Goal: Information Seeking & Learning: Learn about a topic

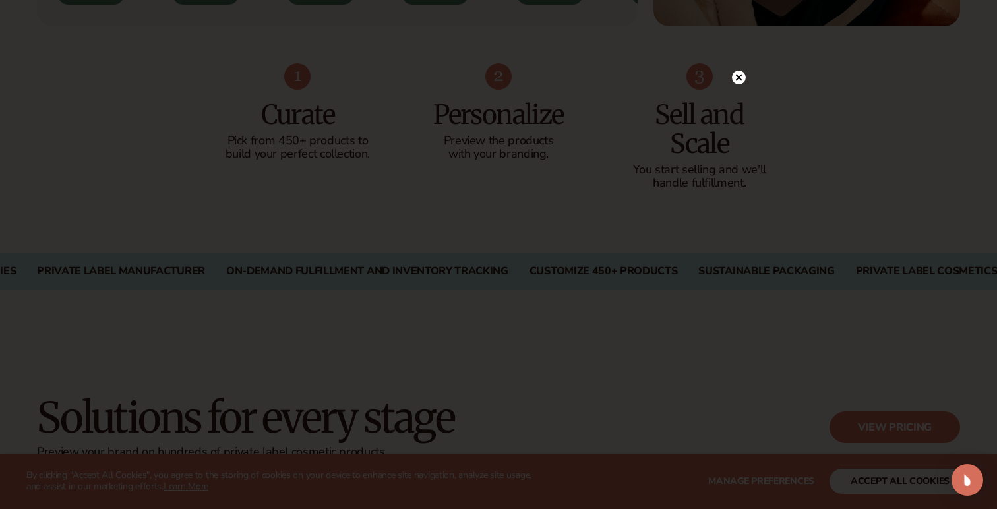
scroll to position [830, 0]
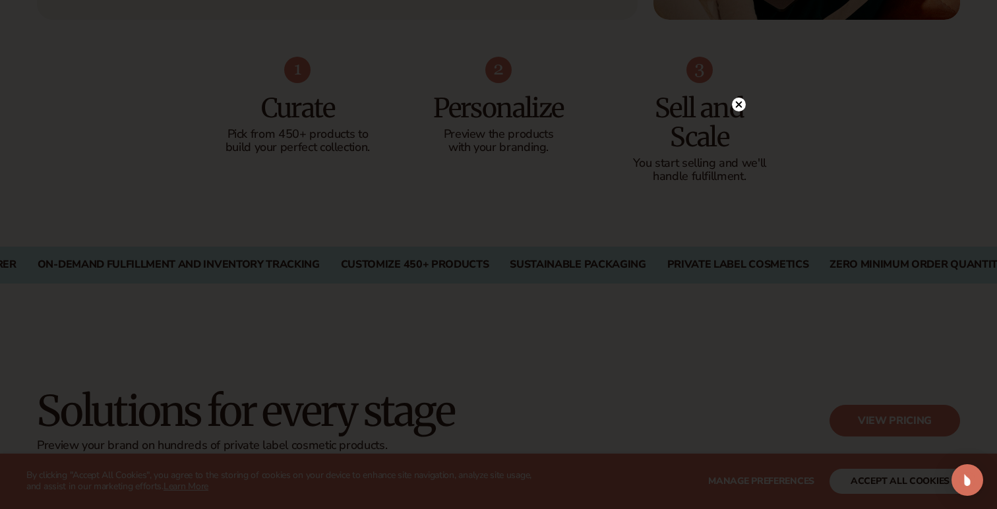
click at [740, 104] on icon at bounding box center [739, 104] width 7 height 7
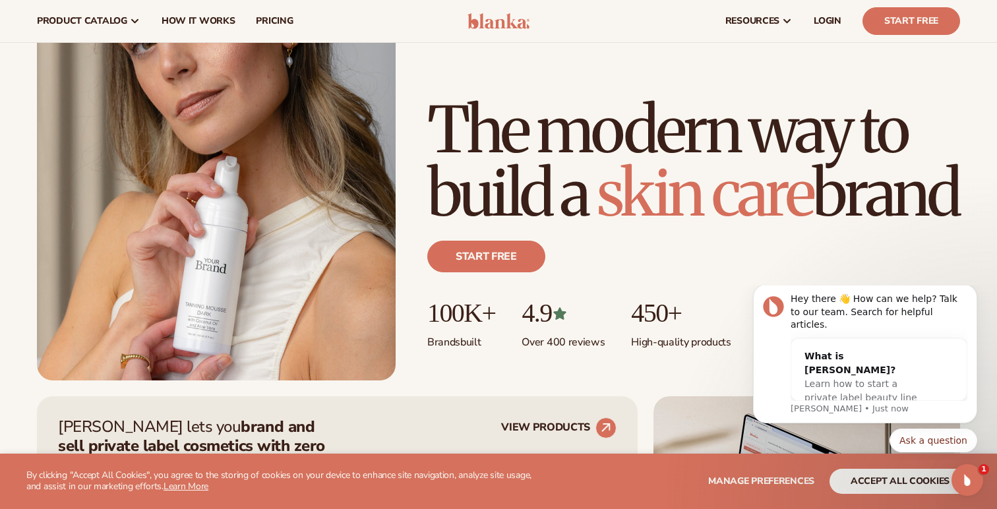
scroll to position [0, 0]
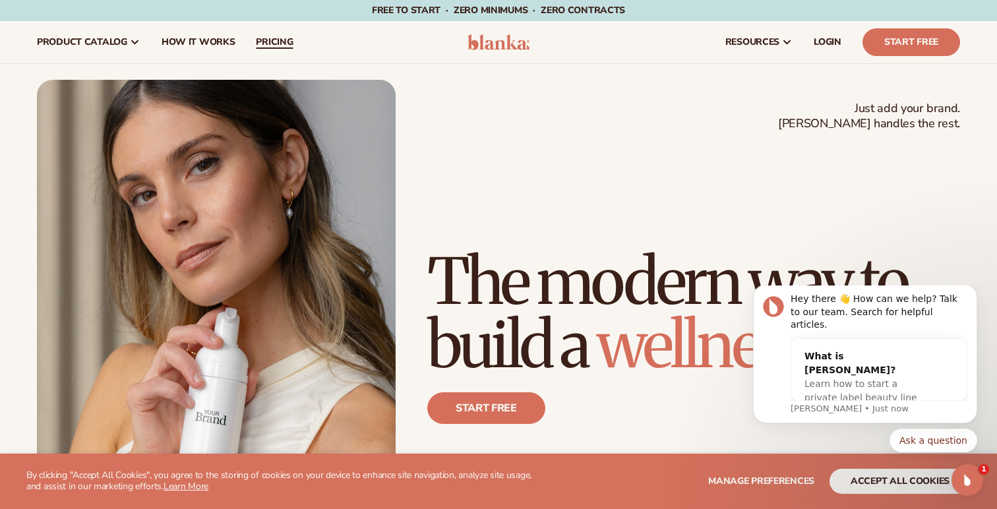
click at [268, 42] on span "pricing" at bounding box center [274, 42] width 37 height 11
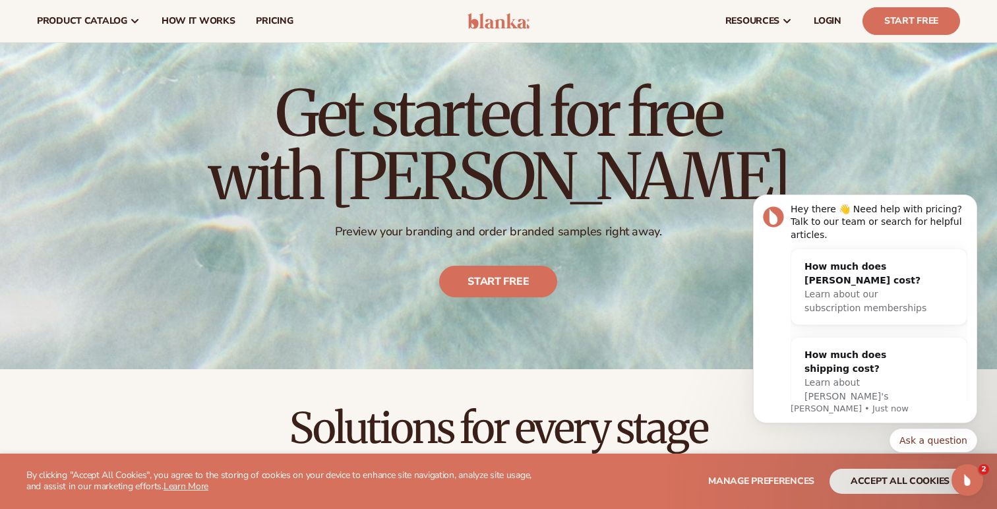
scroll to position [47, 0]
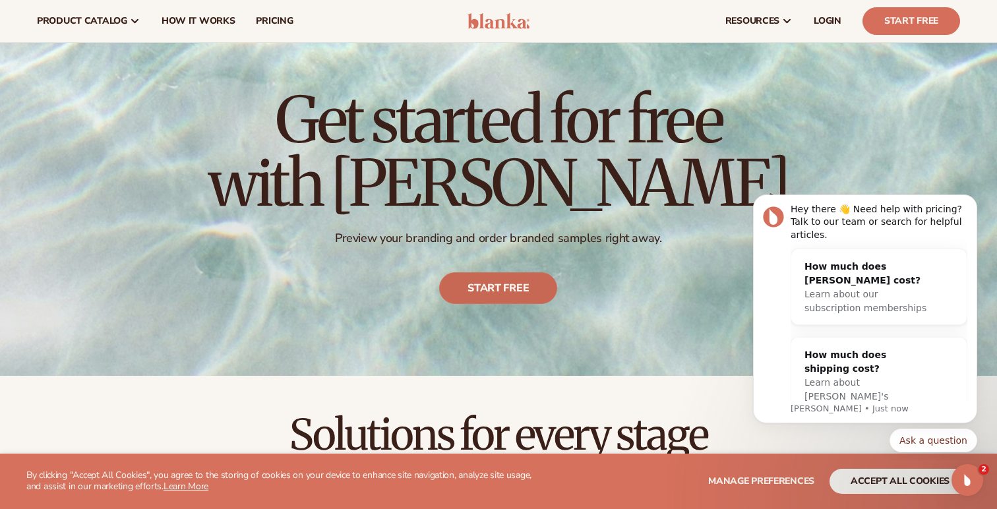
click at [508, 293] on link "Start free" at bounding box center [499, 288] width 118 height 32
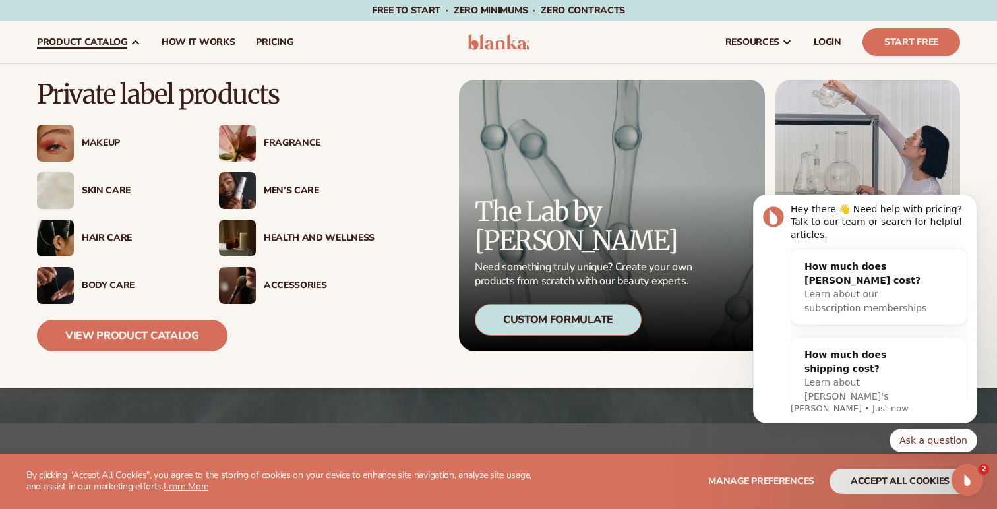
click at [110, 195] on div "Skin Care" at bounding box center [137, 190] width 111 height 11
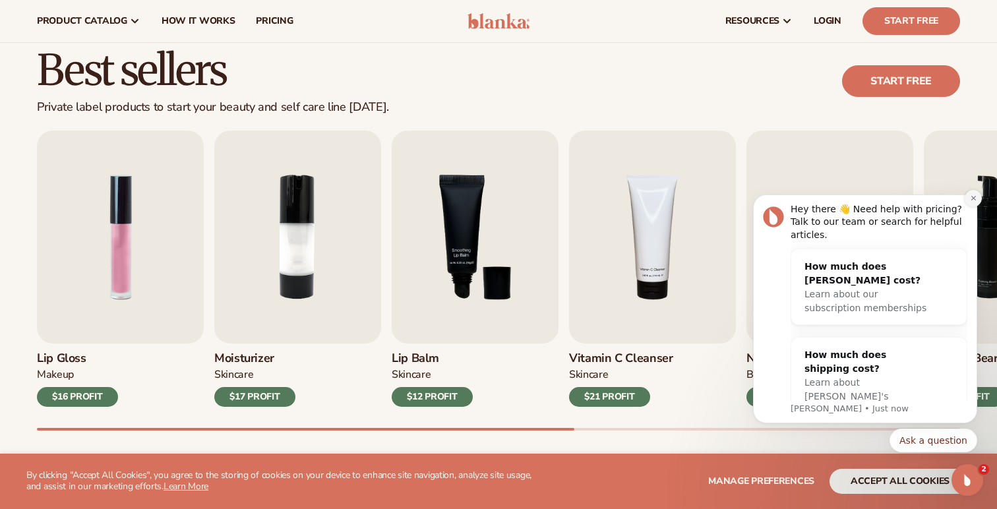
click at [974, 198] on icon "Dismiss notification" at bounding box center [972, 198] width 5 height 5
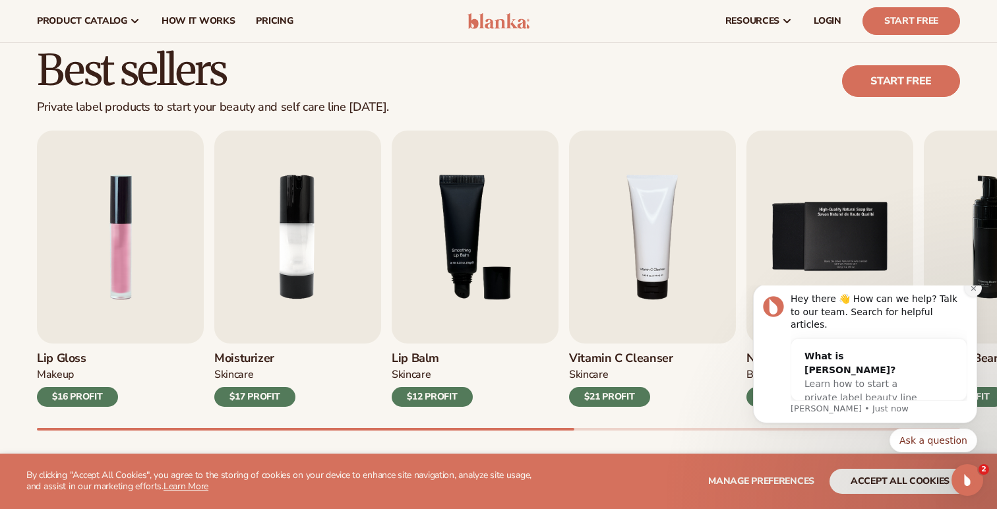
click at [972, 292] on icon "Dismiss notification" at bounding box center [973, 288] width 7 height 7
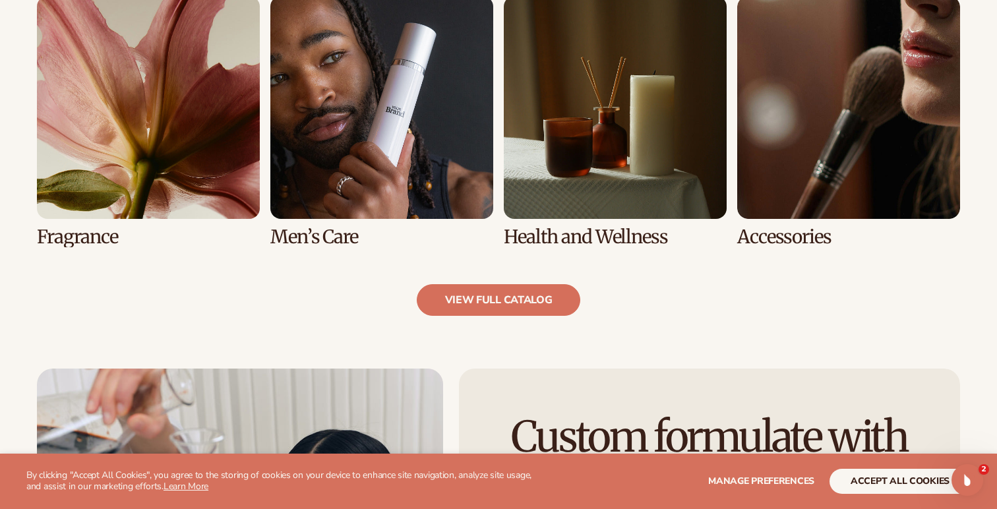
scroll to position [1276, 0]
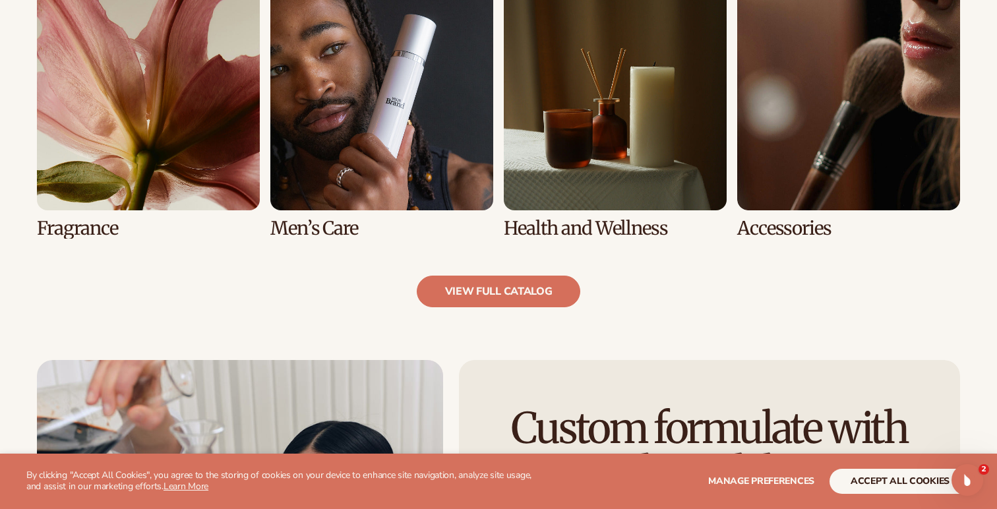
click at [567, 129] on link "7 / 8" at bounding box center [615, 112] width 223 height 251
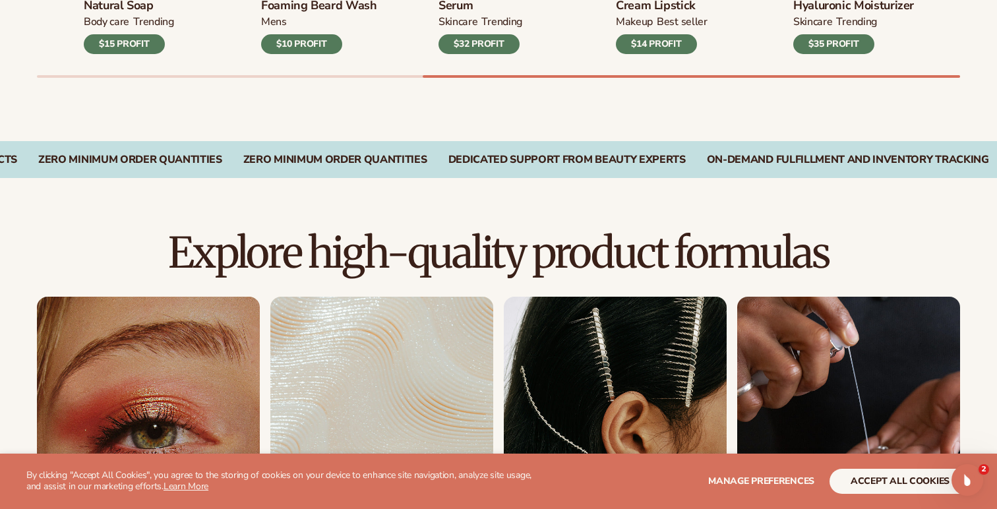
scroll to position [707, 0]
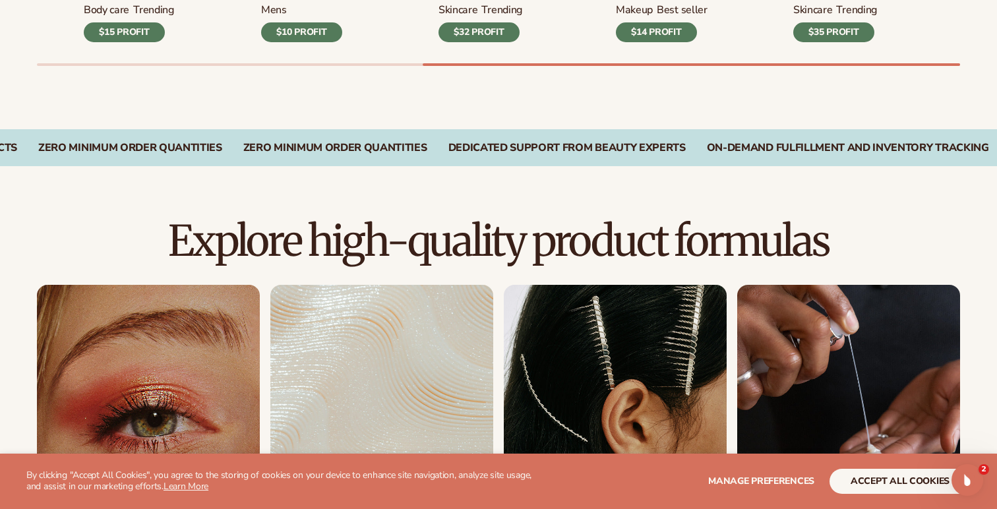
click at [444, 367] on link "2 / 8" at bounding box center [381, 410] width 223 height 251
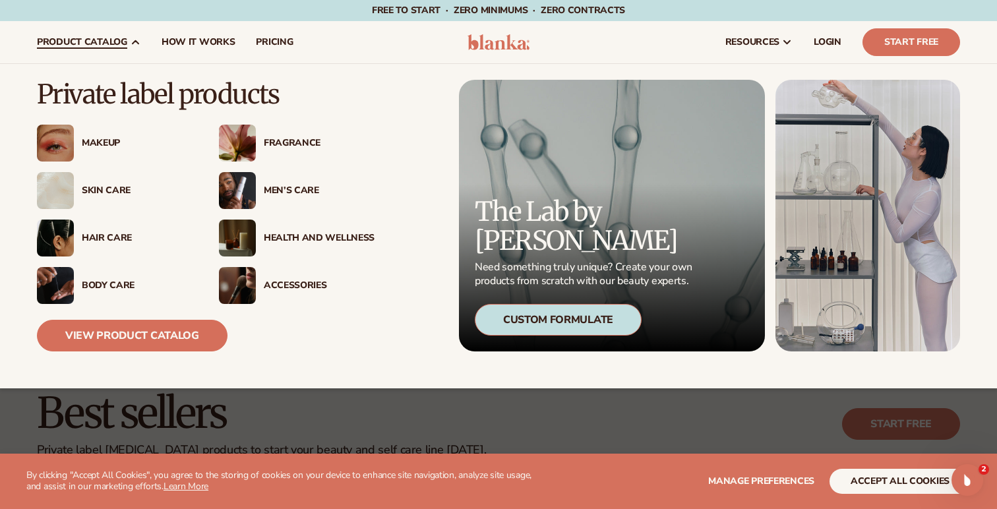
click at [104, 143] on div "Makeup" at bounding box center [137, 143] width 111 height 11
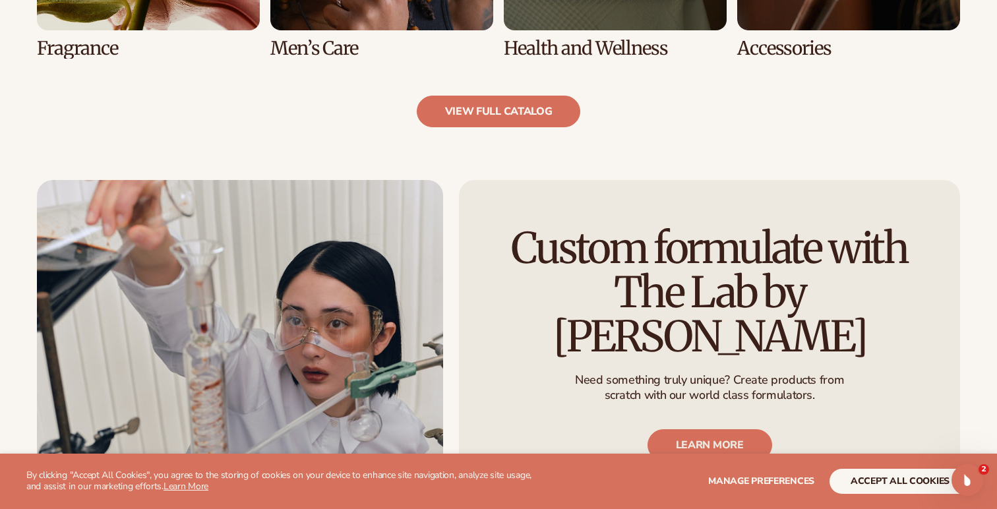
scroll to position [1464, 0]
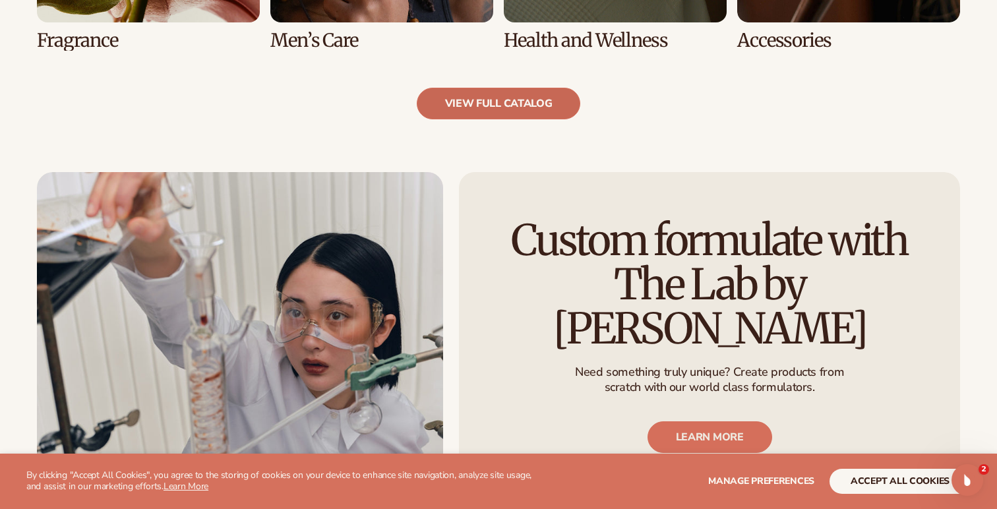
click at [533, 96] on link "view full catalog" at bounding box center [499, 104] width 164 height 32
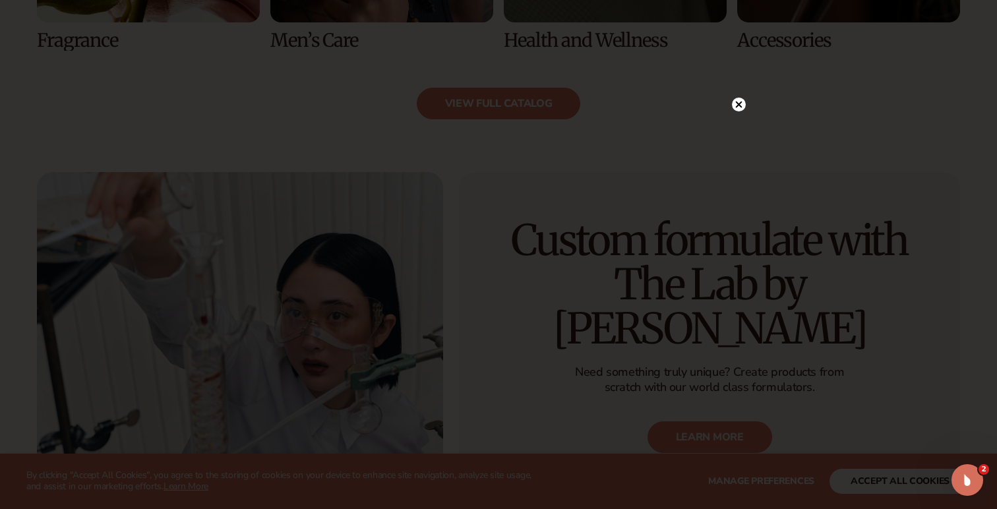
click at [740, 104] on circle at bounding box center [739, 105] width 14 height 14
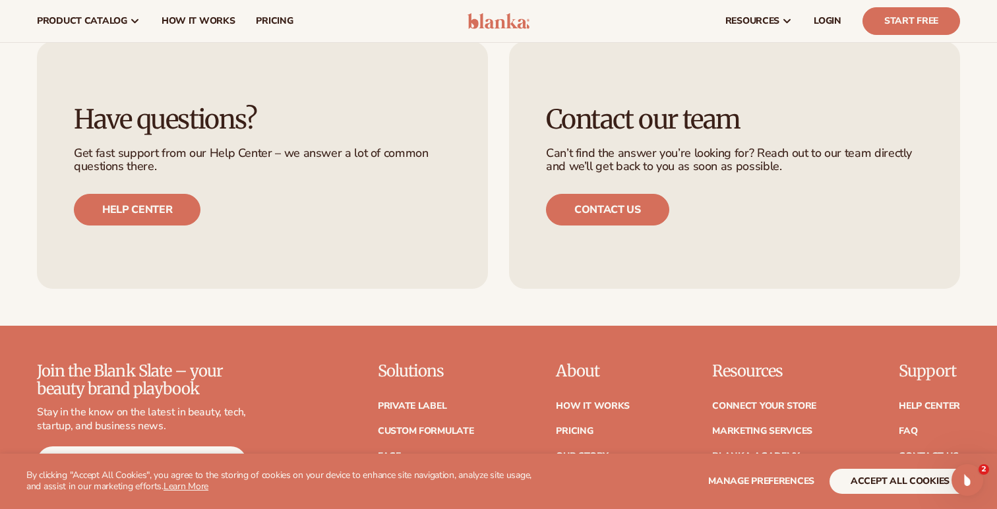
scroll to position [2087, 0]
click at [223, 21] on span "How It Works" at bounding box center [199, 21] width 74 height 11
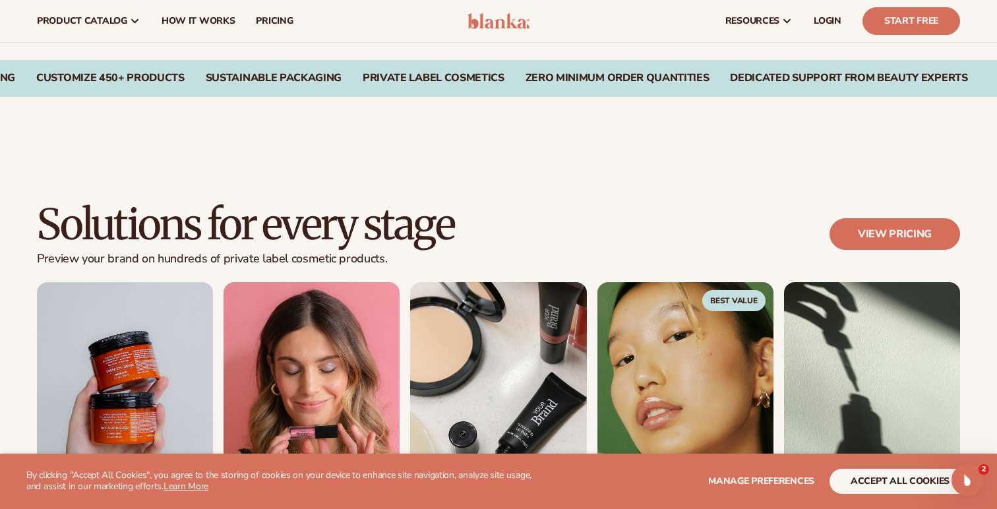
scroll to position [1007, 0]
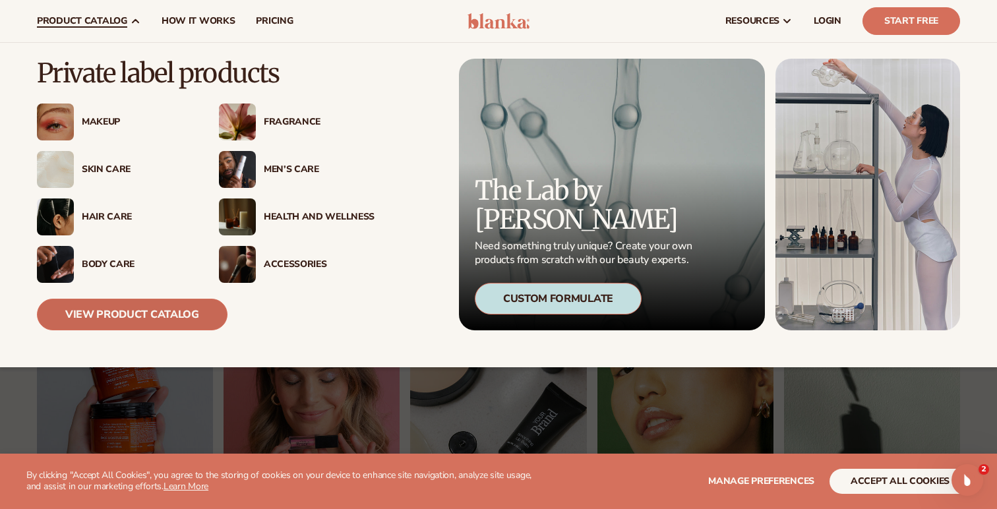
click at [109, 314] on link "View Product Catalog" at bounding box center [132, 315] width 191 height 32
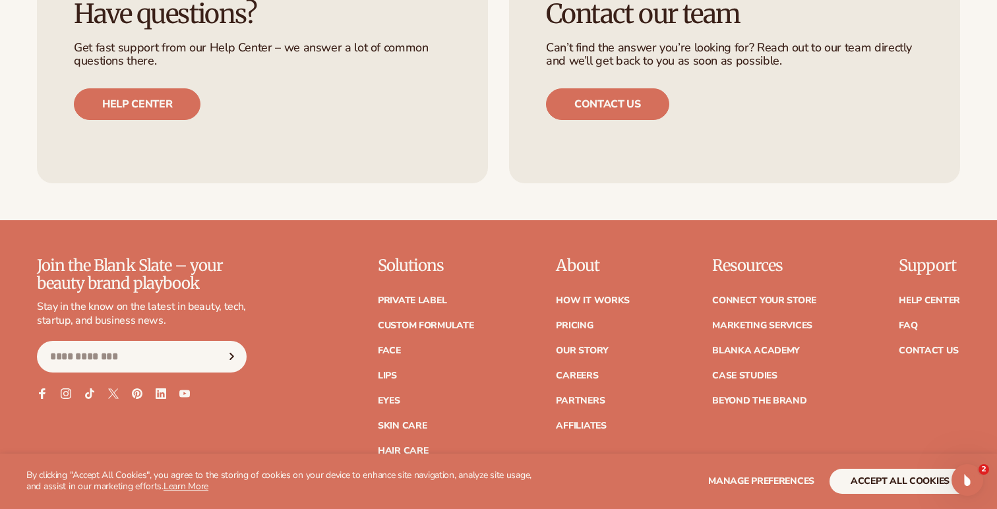
scroll to position [2197, 0]
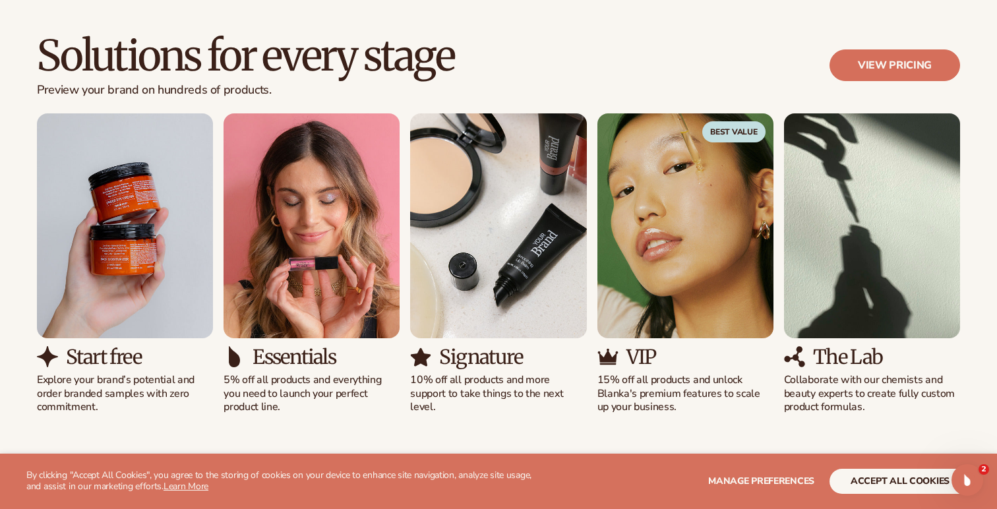
scroll to position [820, 0]
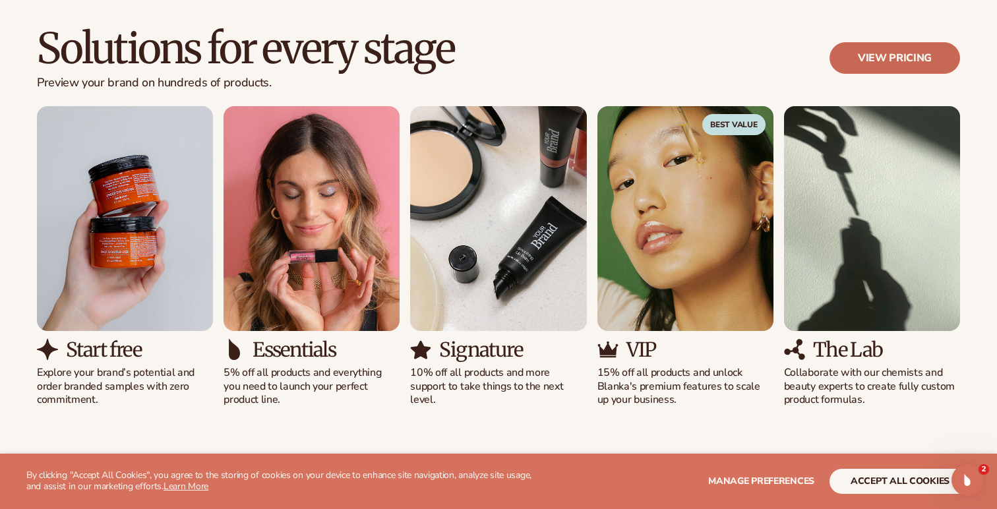
click at [873, 66] on link "View pricing" at bounding box center [894, 58] width 131 height 32
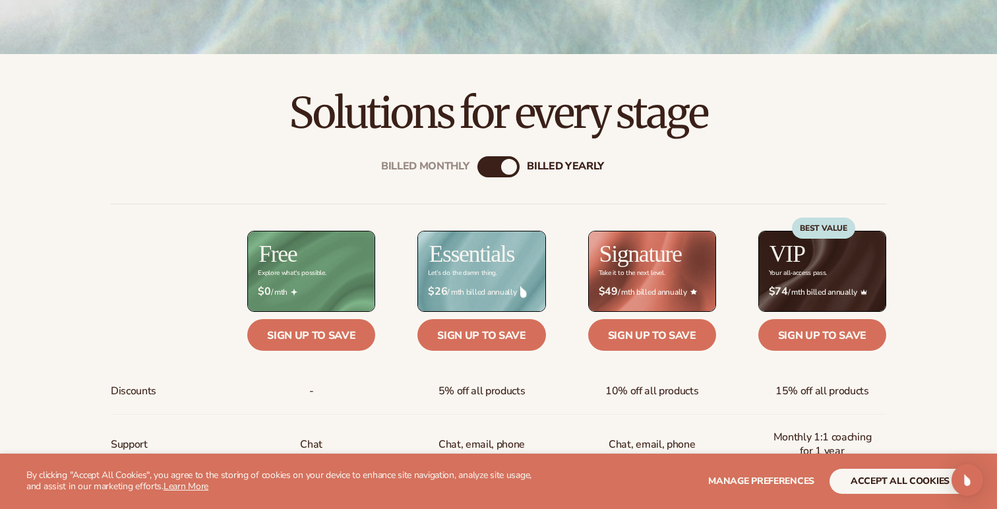
scroll to position [371, 0]
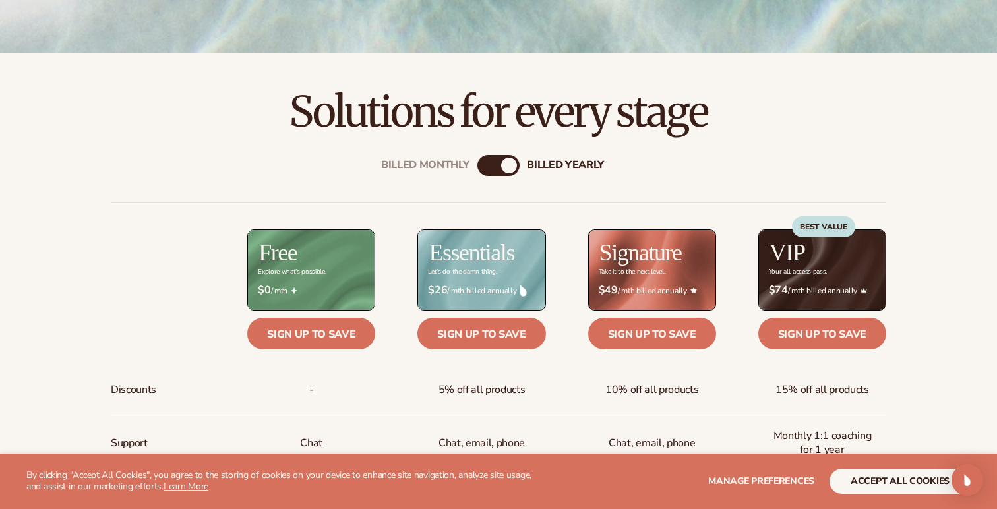
click at [506, 163] on div "billed Yearly" at bounding box center [509, 166] width 16 height 16
click at [492, 169] on div "Billed Monthly billed Yearly" at bounding box center [498, 165] width 42 height 21
drag, startPoint x: 513, startPoint y: 164, endPoint x: 477, endPoint y: 161, distance: 36.4
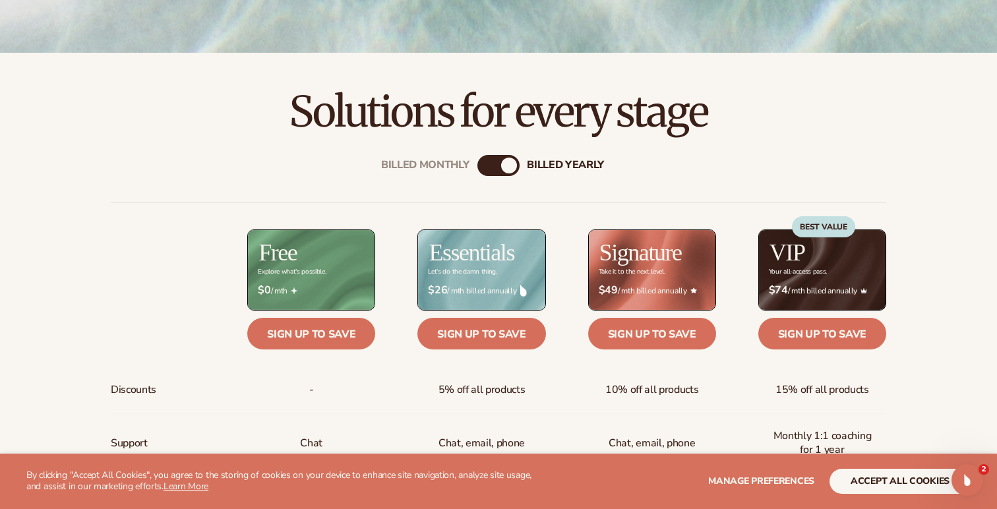
click at [494, 164] on div "Billed Monthly billed Yearly" at bounding box center [498, 165] width 42 height 21
click at [507, 166] on div "billed Yearly" at bounding box center [509, 166] width 16 height 16
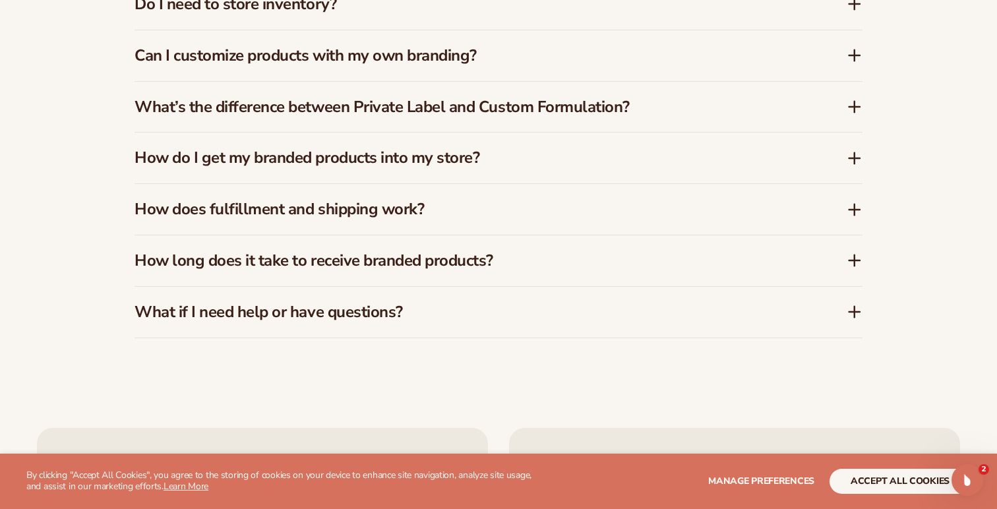
scroll to position [2091, 0]
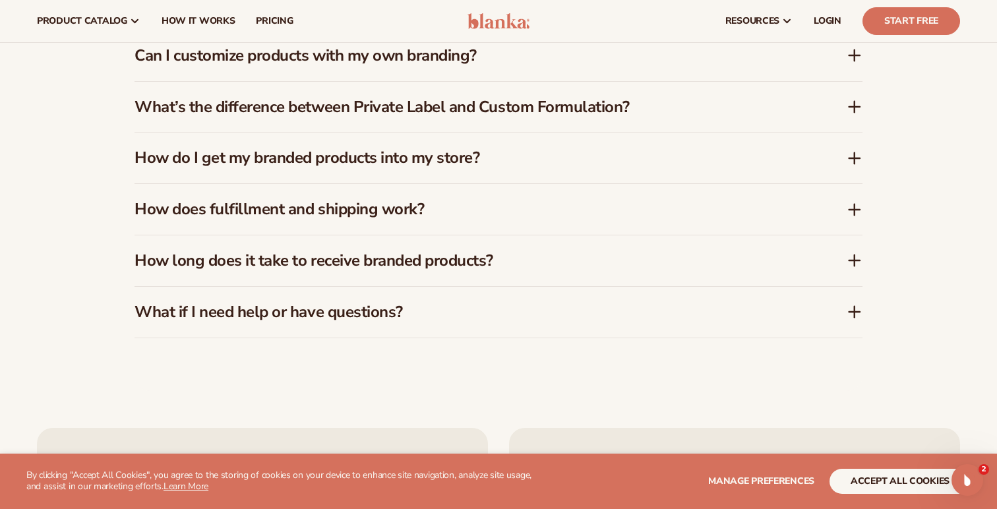
click at [853, 158] on icon at bounding box center [854, 158] width 11 height 0
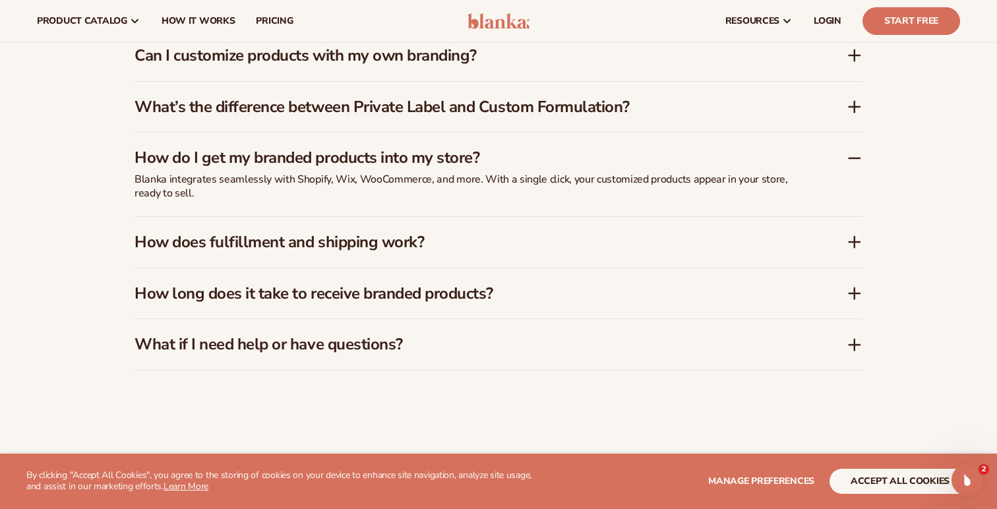
click at [853, 158] on icon at bounding box center [854, 158] width 11 height 0
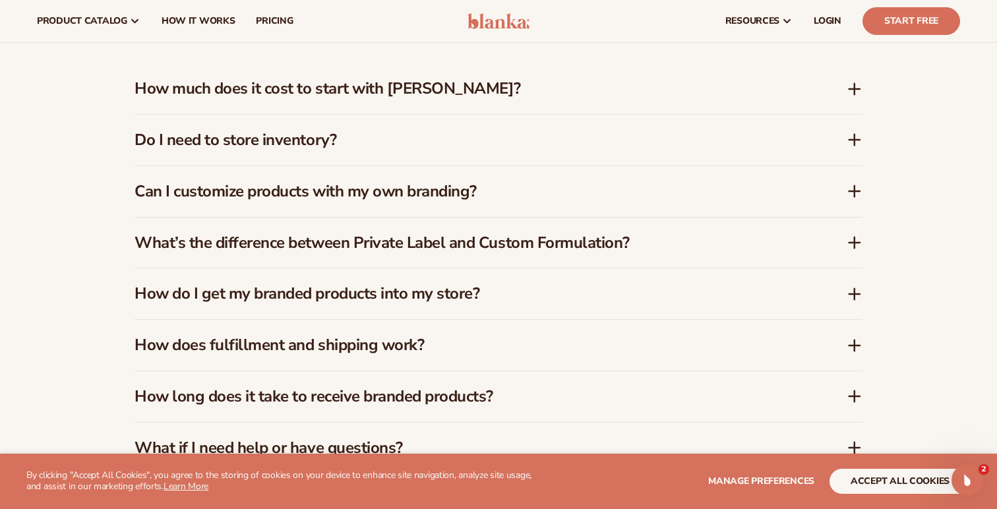
scroll to position [1938, 0]
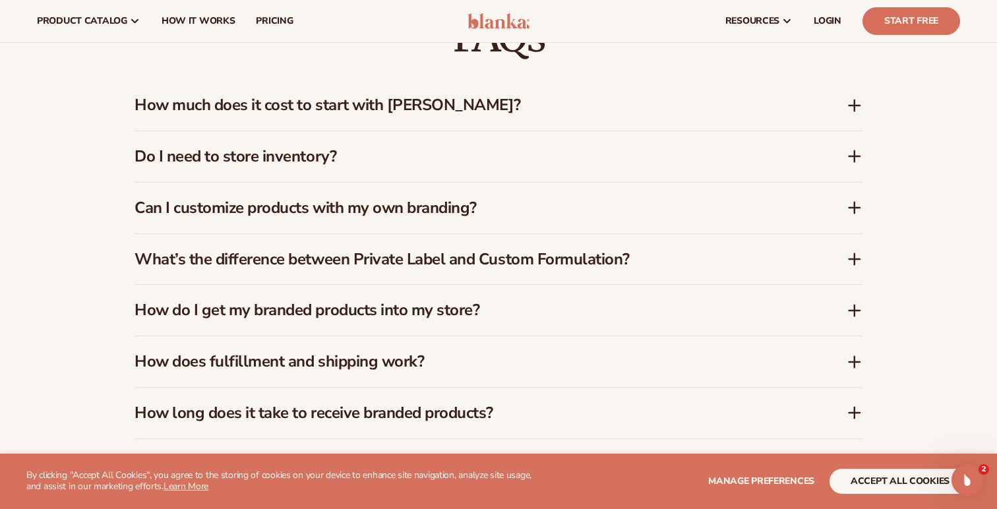
click at [853, 262] on icon at bounding box center [855, 259] width 16 height 16
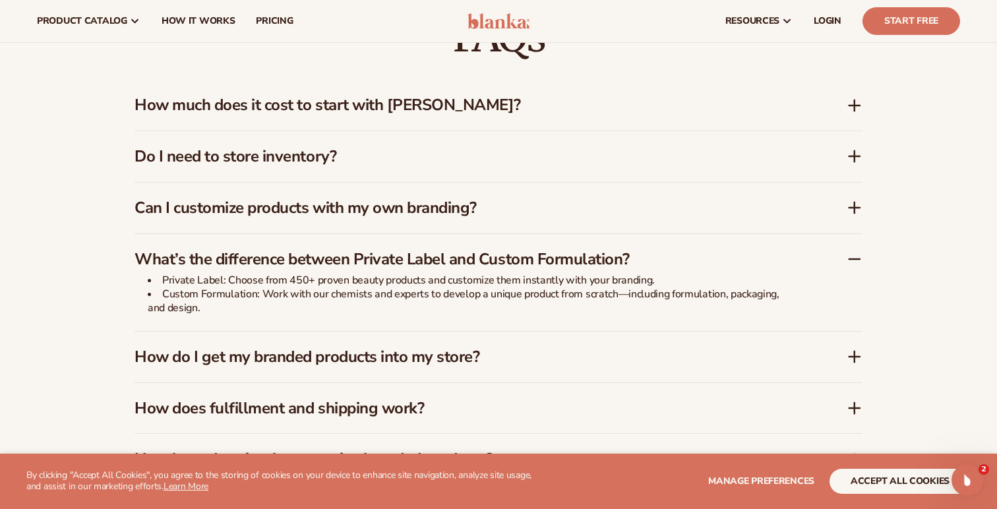
click at [853, 262] on icon at bounding box center [855, 259] width 16 height 16
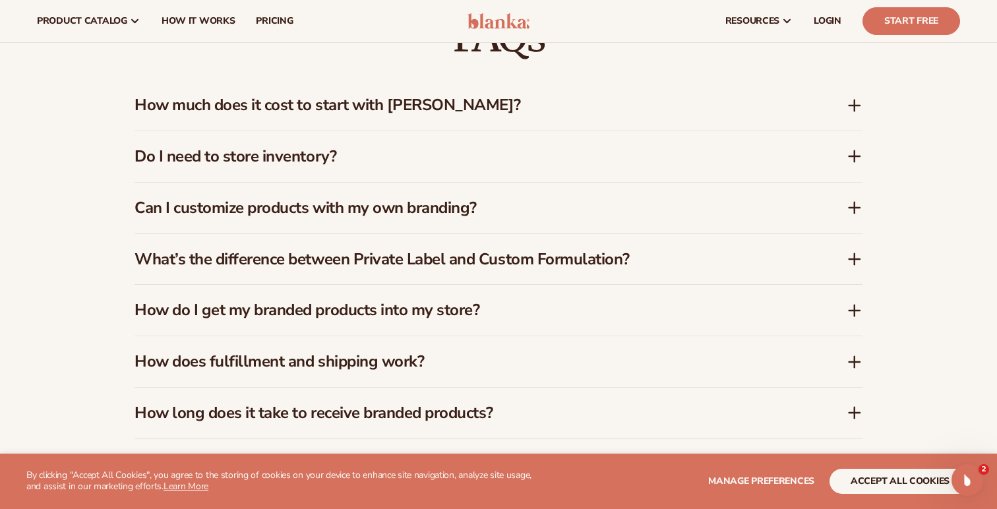
click at [849, 209] on icon at bounding box center [855, 208] width 16 height 16
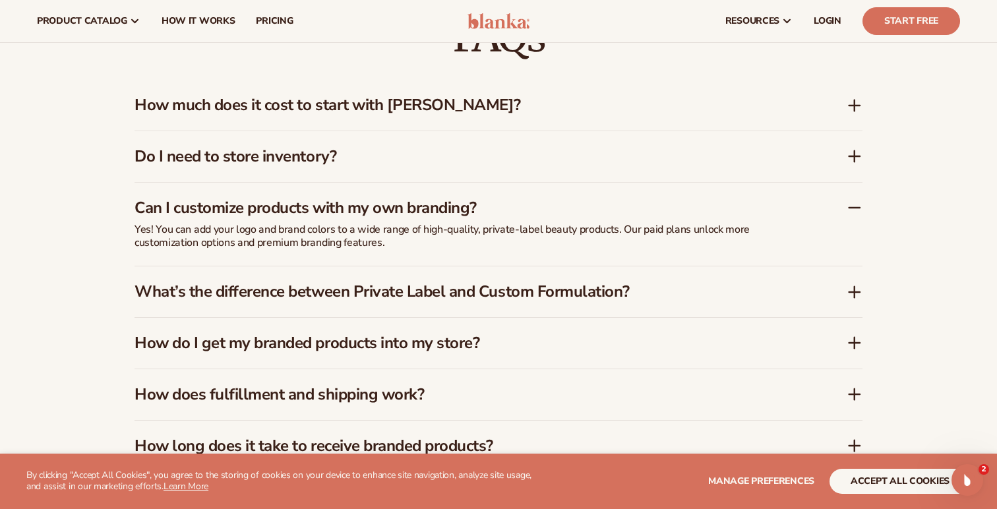
click at [854, 208] on icon at bounding box center [855, 208] width 16 height 16
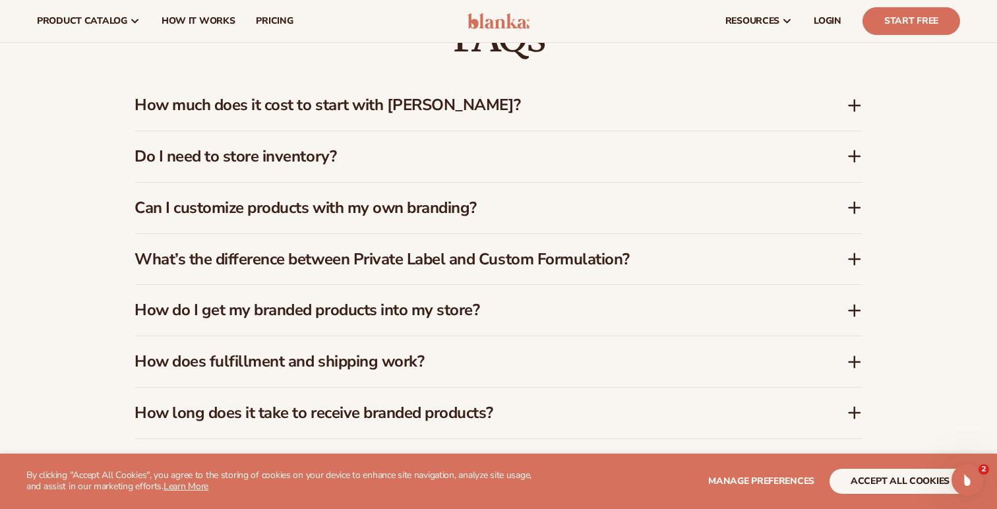
click at [855, 156] on icon at bounding box center [854, 156] width 11 height 0
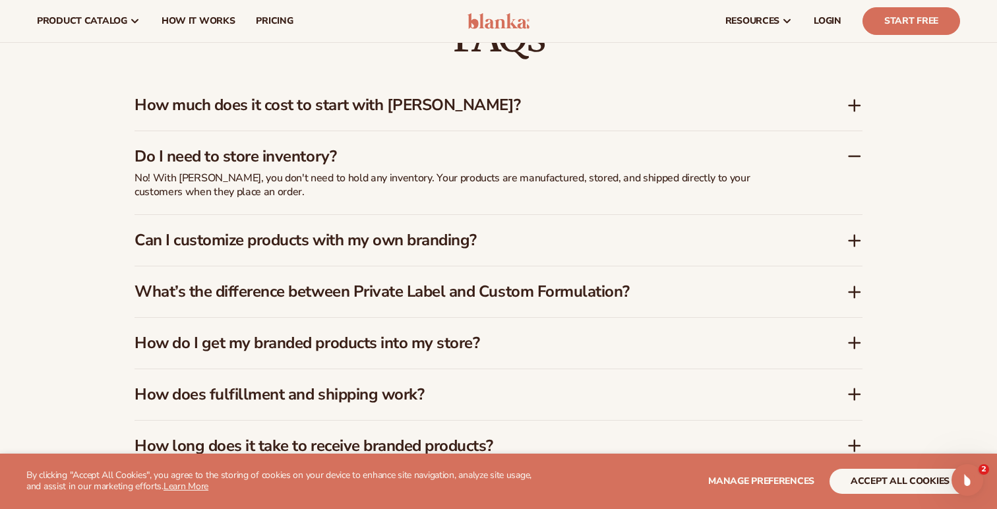
click at [855, 156] on icon at bounding box center [854, 156] width 11 height 0
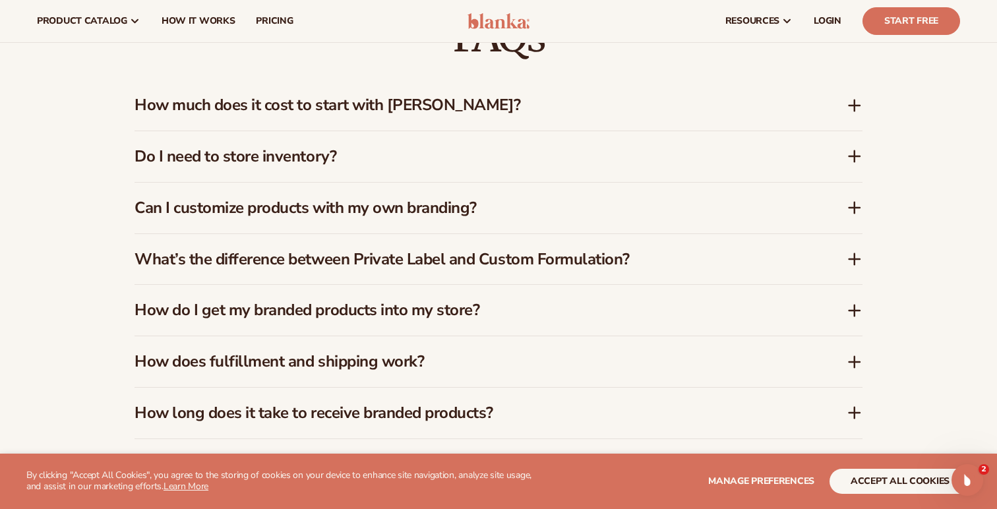
click at [853, 107] on icon at bounding box center [855, 106] width 16 height 16
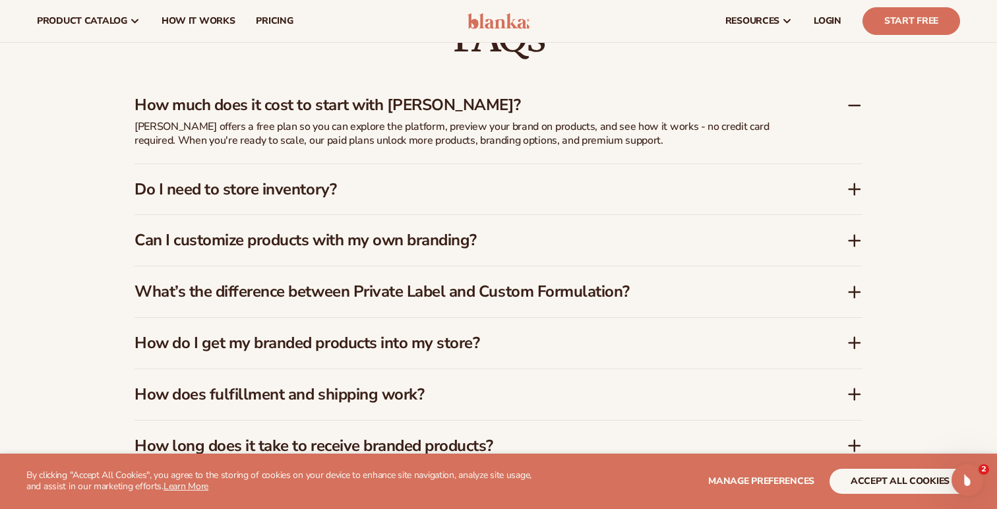
click at [853, 107] on icon at bounding box center [855, 106] width 16 height 16
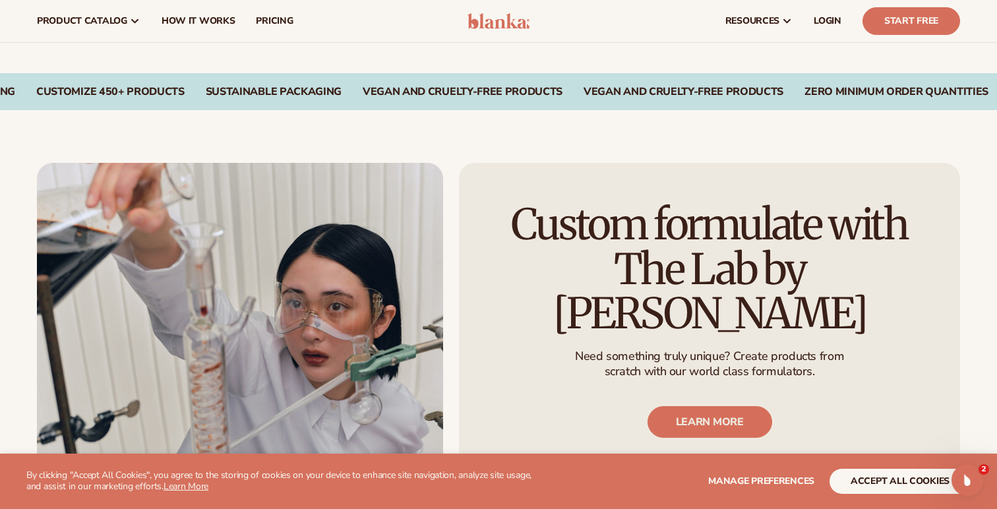
scroll to position [1237, 0]
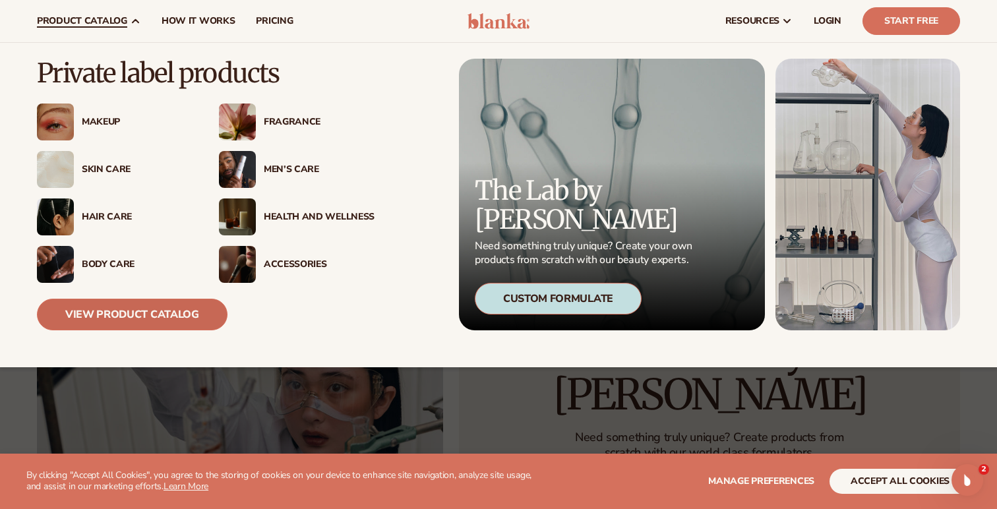
click at [148, 320] on link "View Product Catalog" at bounding box center [132, 315] width 191 height 32
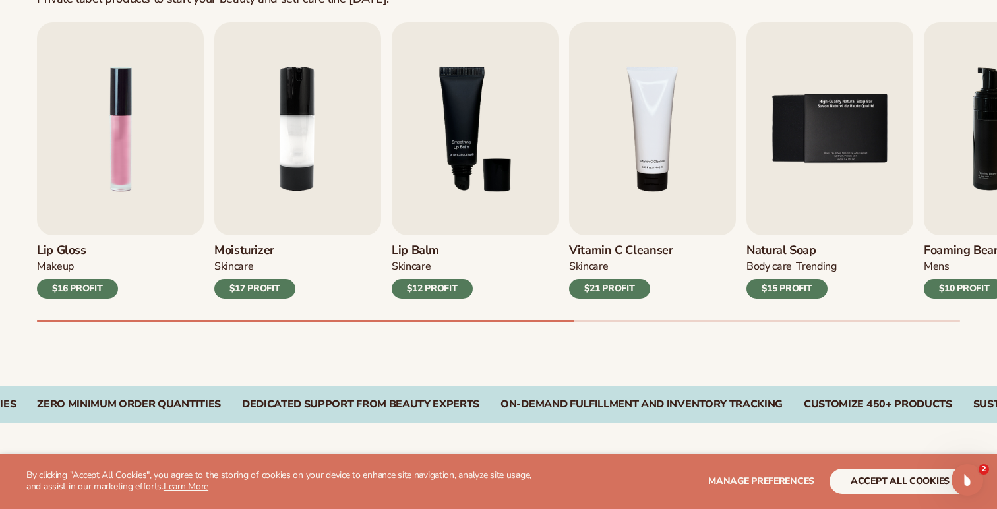
scroll to position [453, 0]
